Goal: Information Seeking & Learning: Learn about a topic

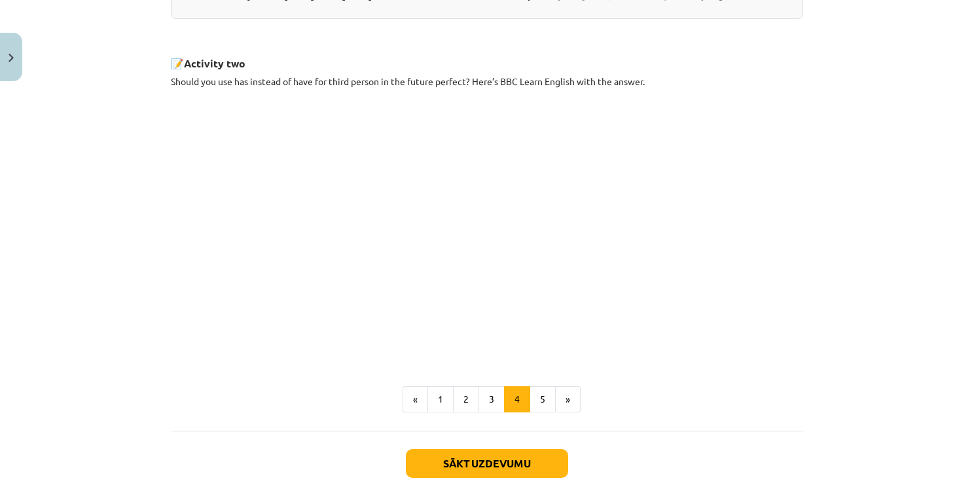
scroll to position [651, 0]
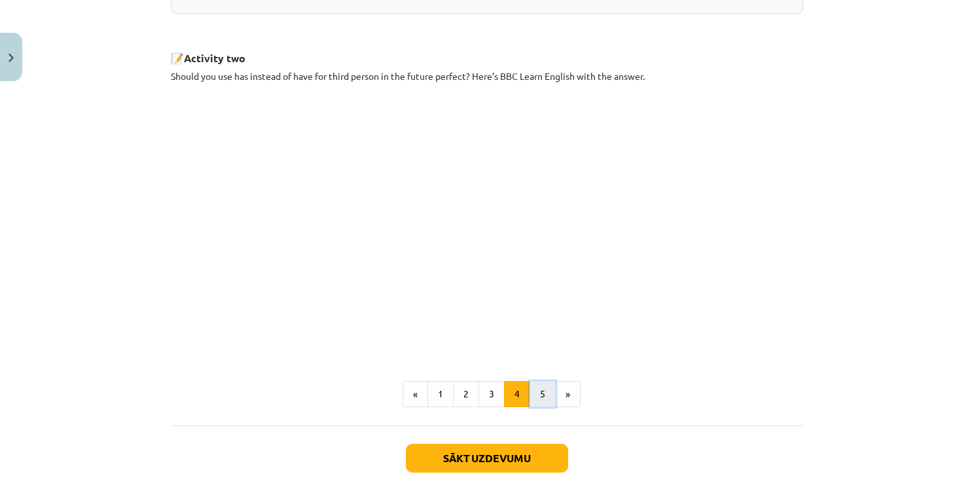
click at [542, 406] on button "5" at bounding box center [542, 394] width 26 height 26
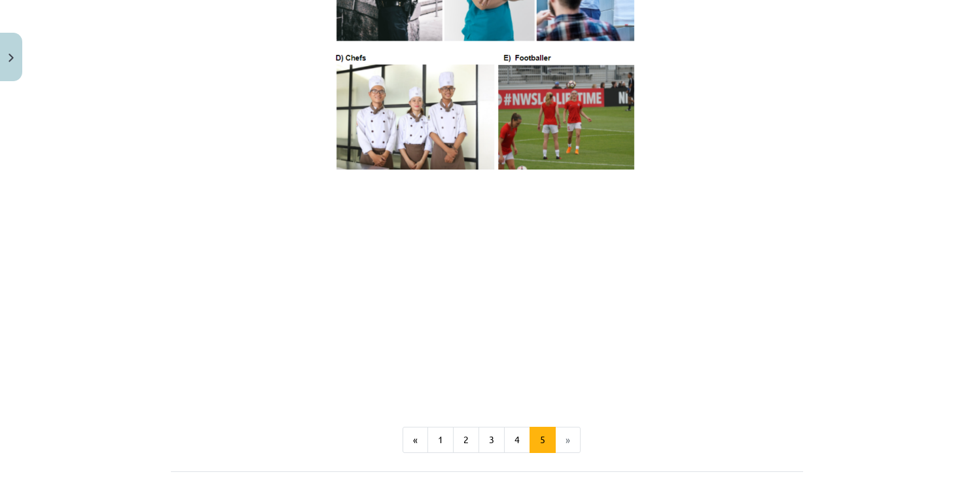
scroll to position [906, 0]
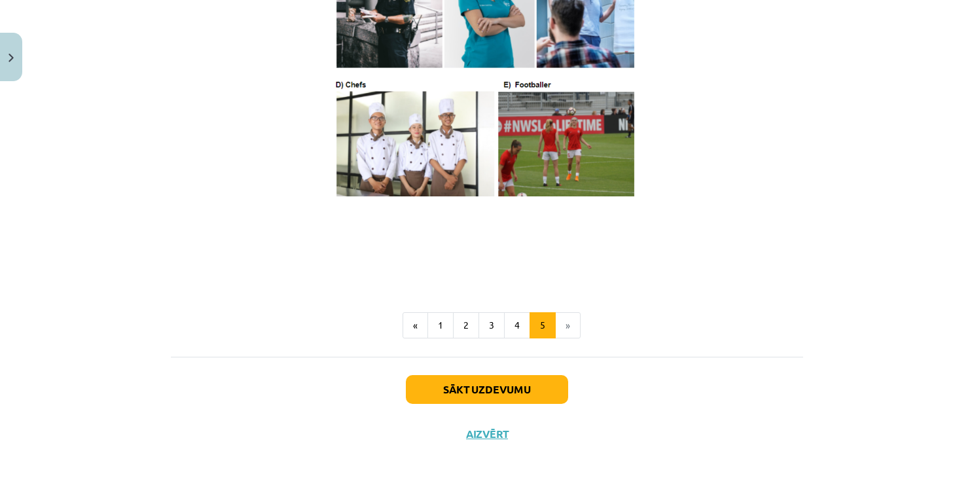
scroll to position [806, 0]
drag, startPoint x: 968, startPoint y: 364, endPoint x: 690, endPoint y: 410, distance: 281.9
click at [690, 410] on div "Sākt uzdevumu Aizvērt" at bounding box center [487, 403] width 632 height 92
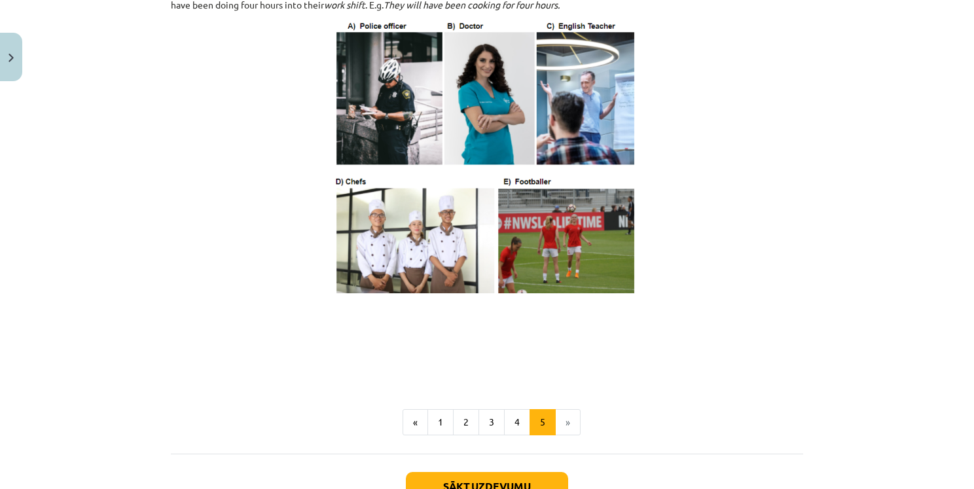
scroll to position [702, 0]
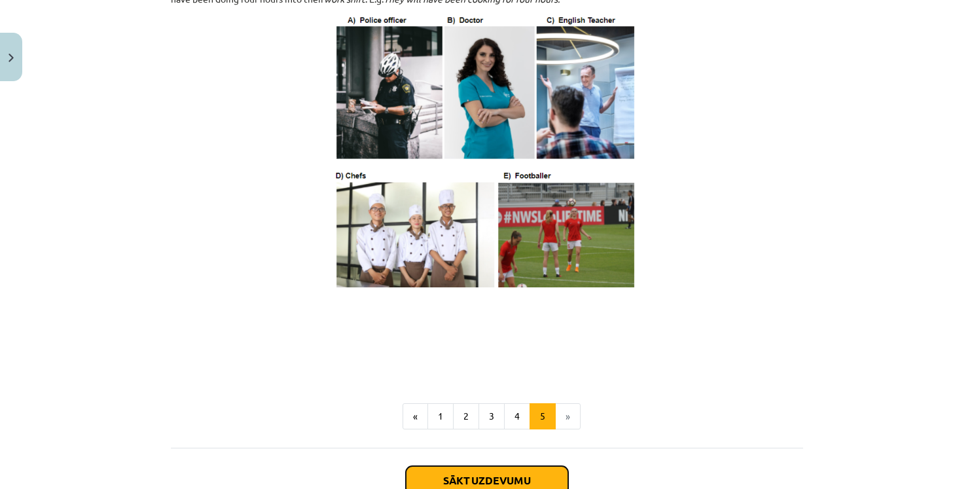
click at [508, 481] on button "Sākt uzdevumu" at bounding box center [487, 480] width 162 height 29
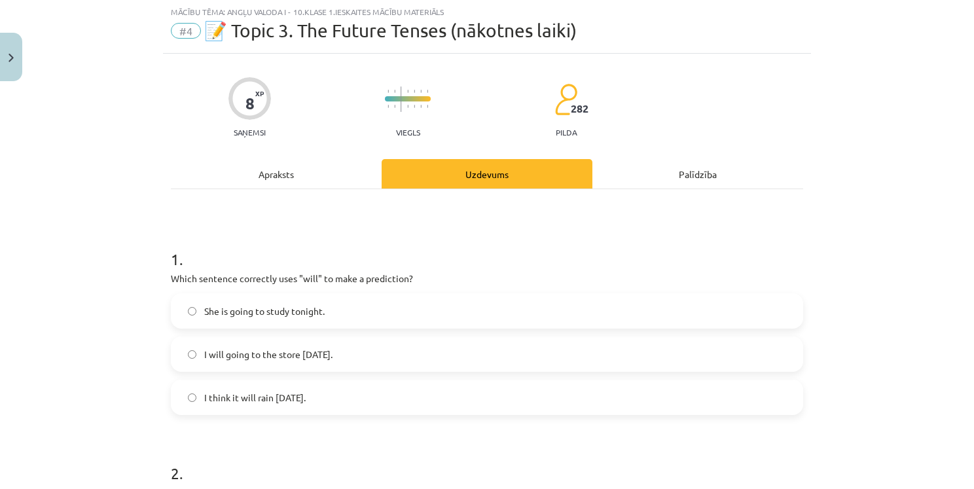
scroll to position [33, 0]
click at [314, 404] on label "I think it will rain [DATE]." at bounding box center [486, 397] width 629 height 33
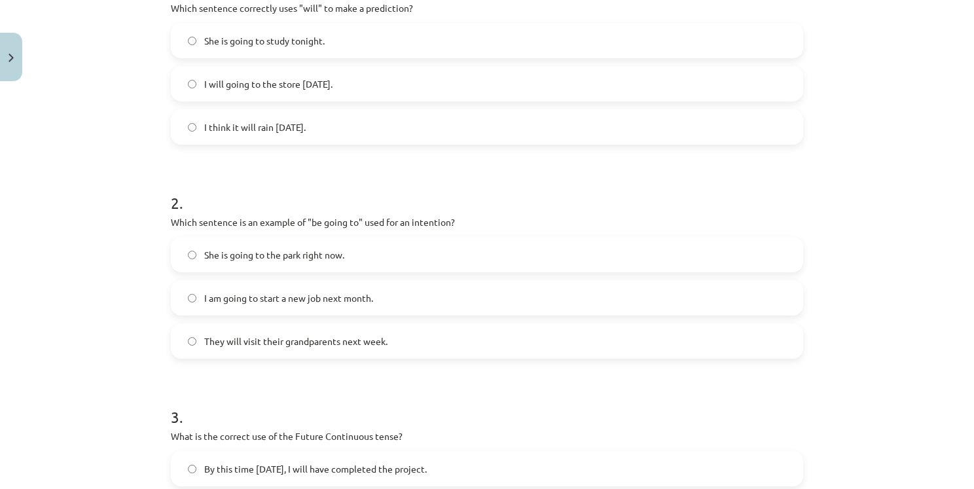
scroll to position [312, 0]
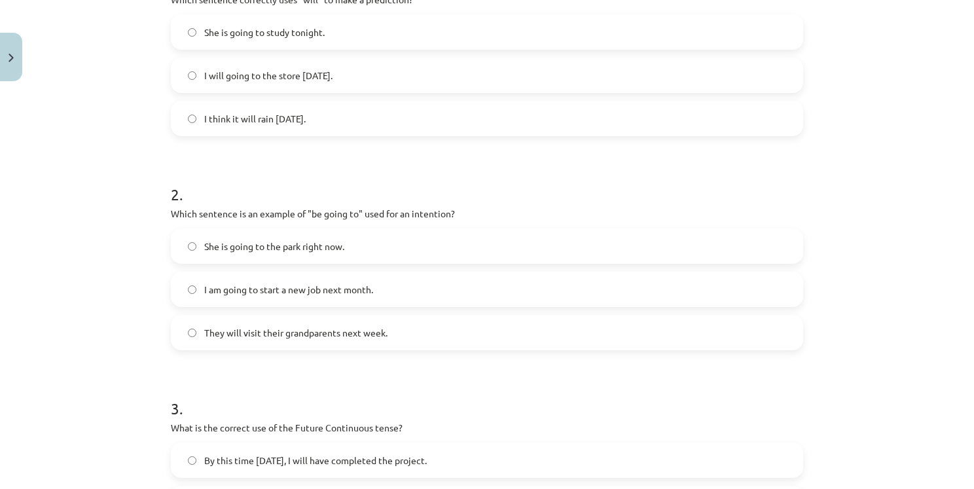
click at [193, 292] on label "I am going to start a new job next month." at bounding box center [486, 289] width 629 height 33
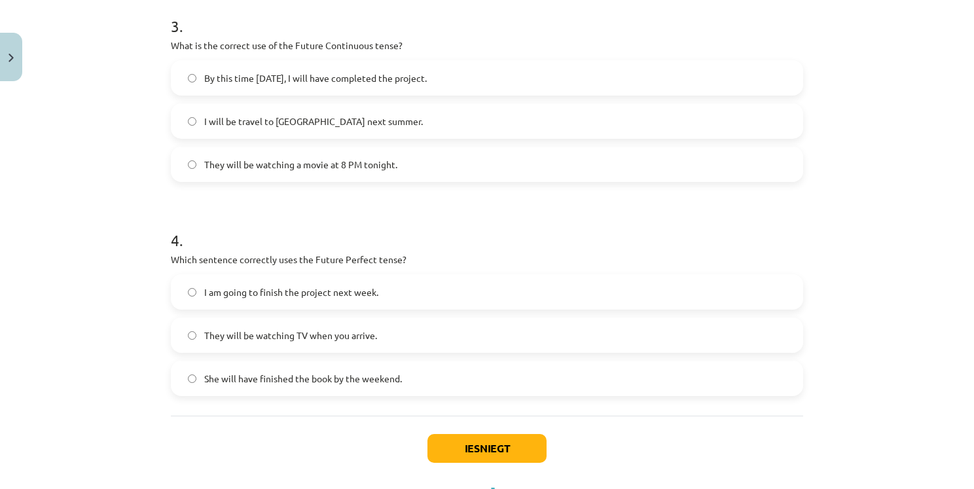
scroll to position [696, 0]
click at [211, 164] on span "They will be watching a movie at 8 PM tonight." at bounding box center [300, 163] width 193 height 14
click at [366, 380] on span "She will have finished the book by the weekend." at bounding box center [303, 377] width 198 height 14
click at [484, 444] on button "Iesniegt" at bounding box center [486, 447] width 119 height 29
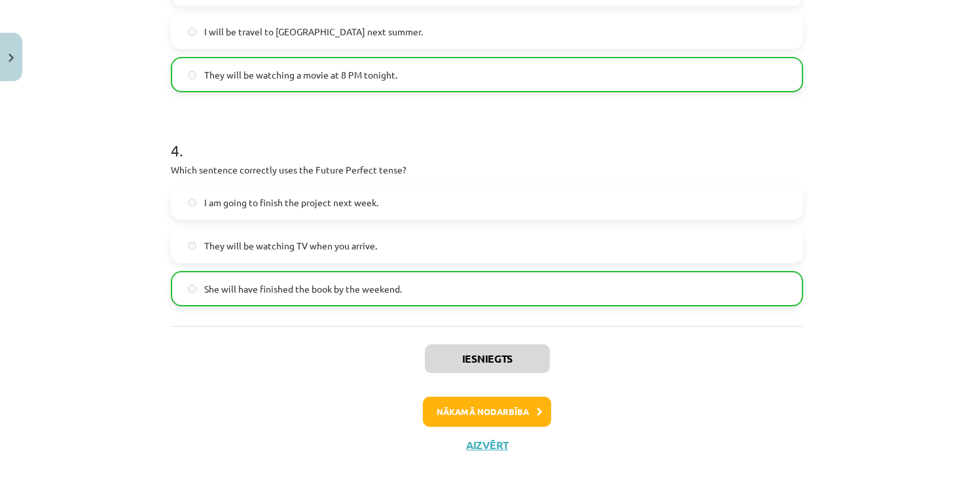
scroll to position [785, 0]
click at [499, 410] on button "Nākamā nodarbība" at bounding box center [487, 410] width 128 height 30
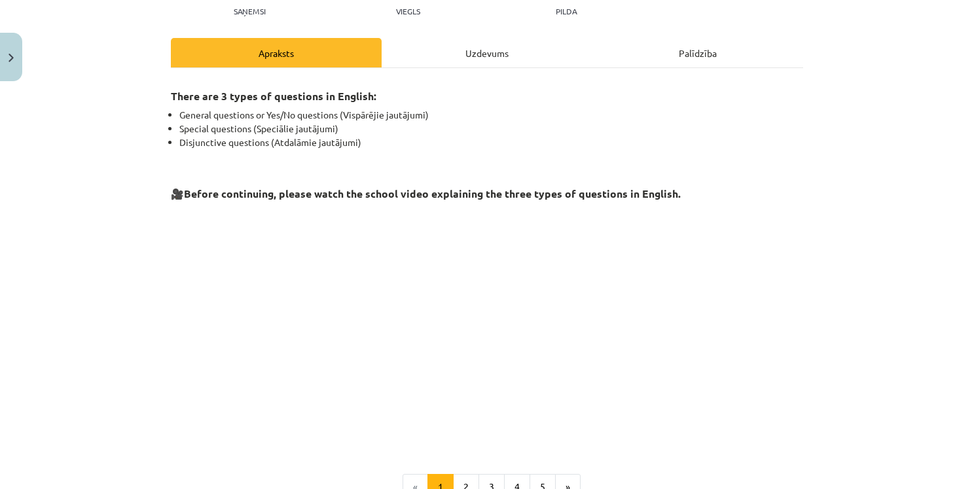
scroll to position [222, 0]
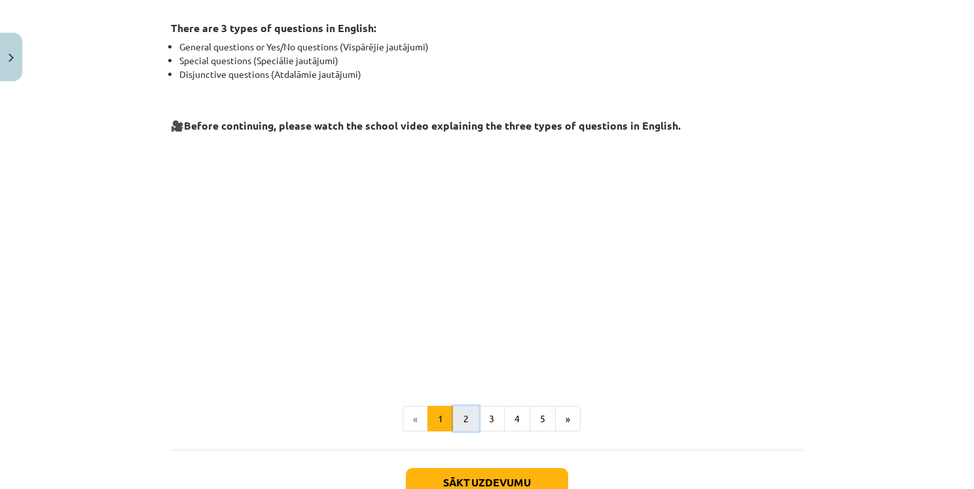
click at [466, 425] on button "2" at bounding box center [466, 419] width 26 height 26
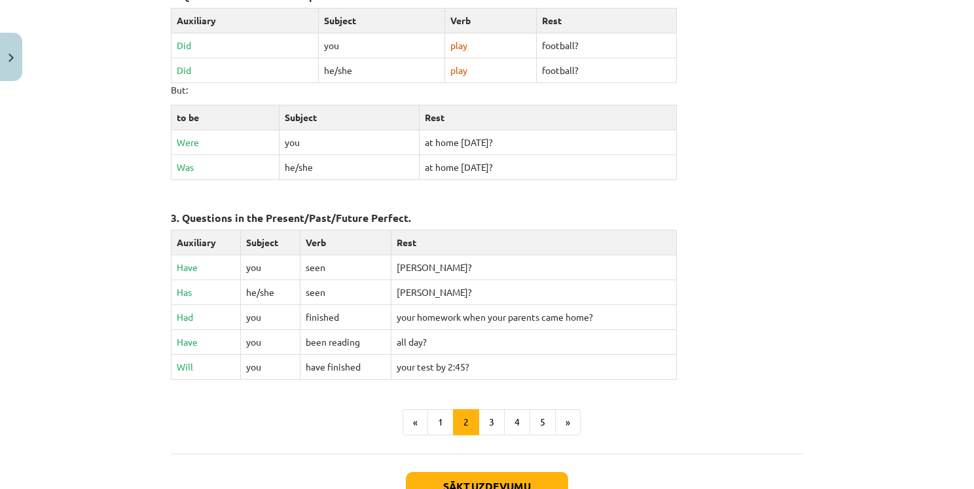
scroll to position [544, 0]
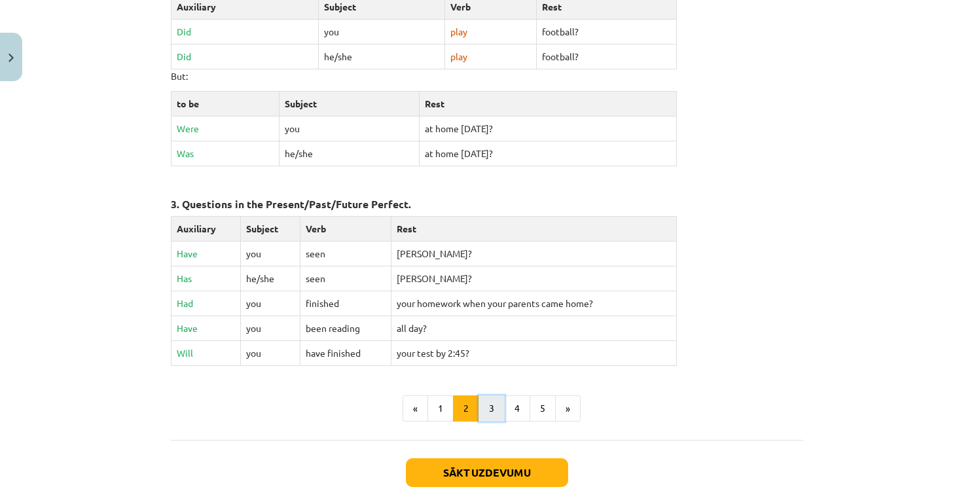
click at [486, 397] on button "3" at bounding box center [491, 408] width 26 height 26
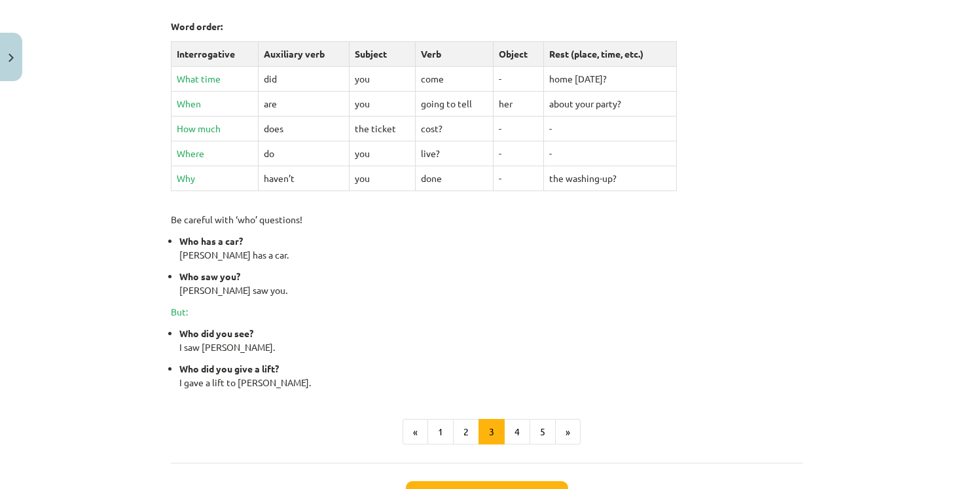
scroll to position [463, 0]
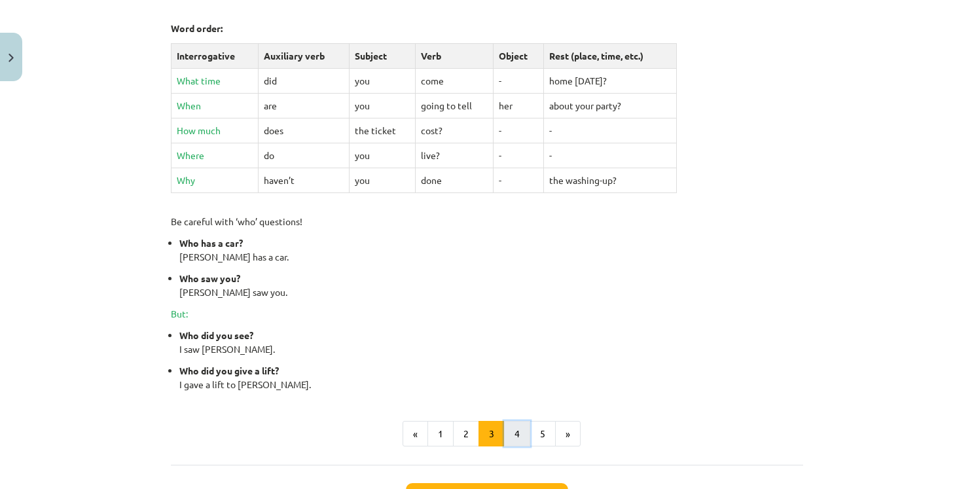
click at [515, 438] on button "4" at bounding box center [517, 434] width 26 height 26
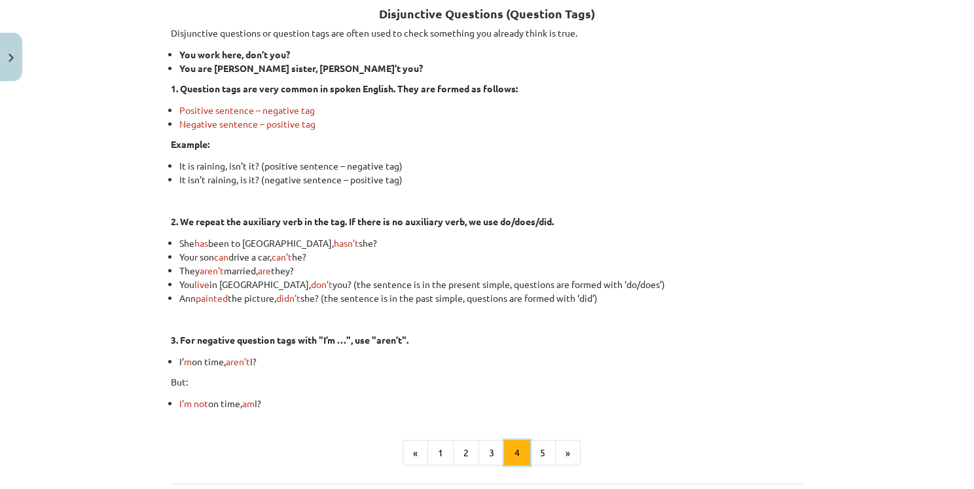
scroll to position [234, 0]
